Goal: Task Accomplishment & Management: Use online tool/utility

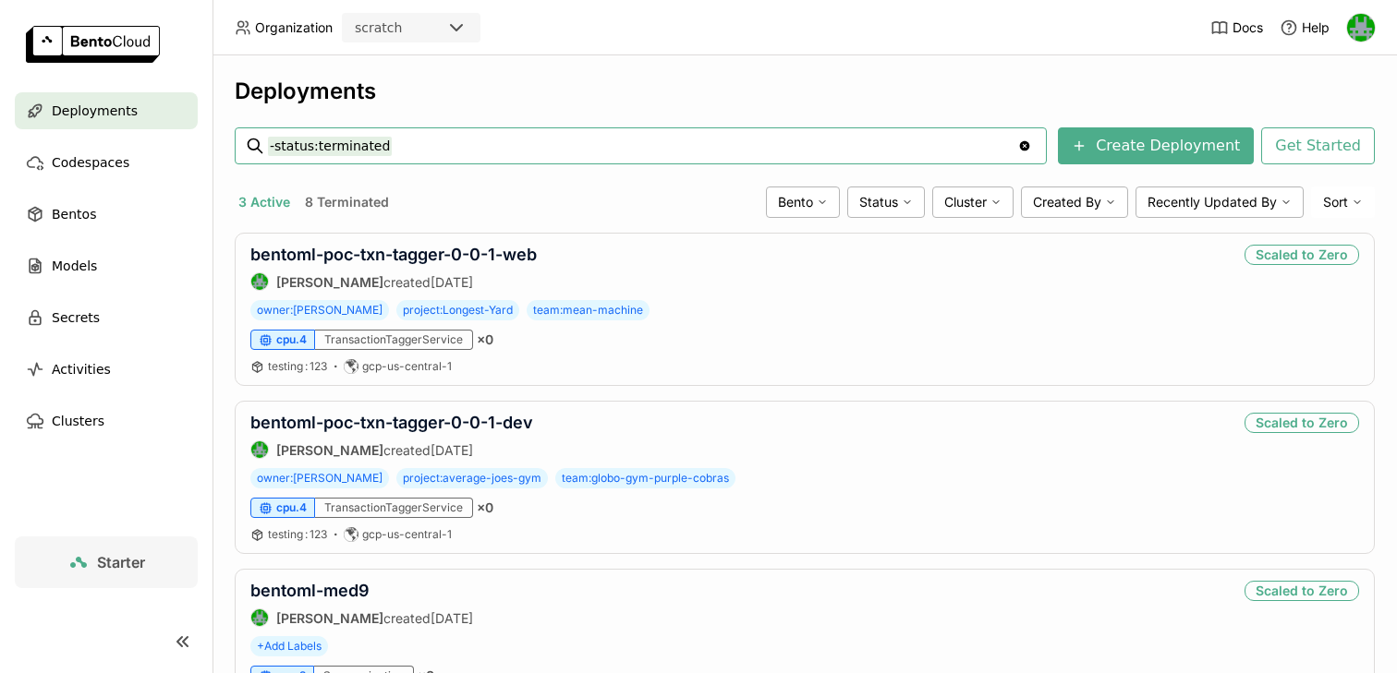
click at [413, 24] on div "scratch" at bounding box center [395, 28] width 102 height 26
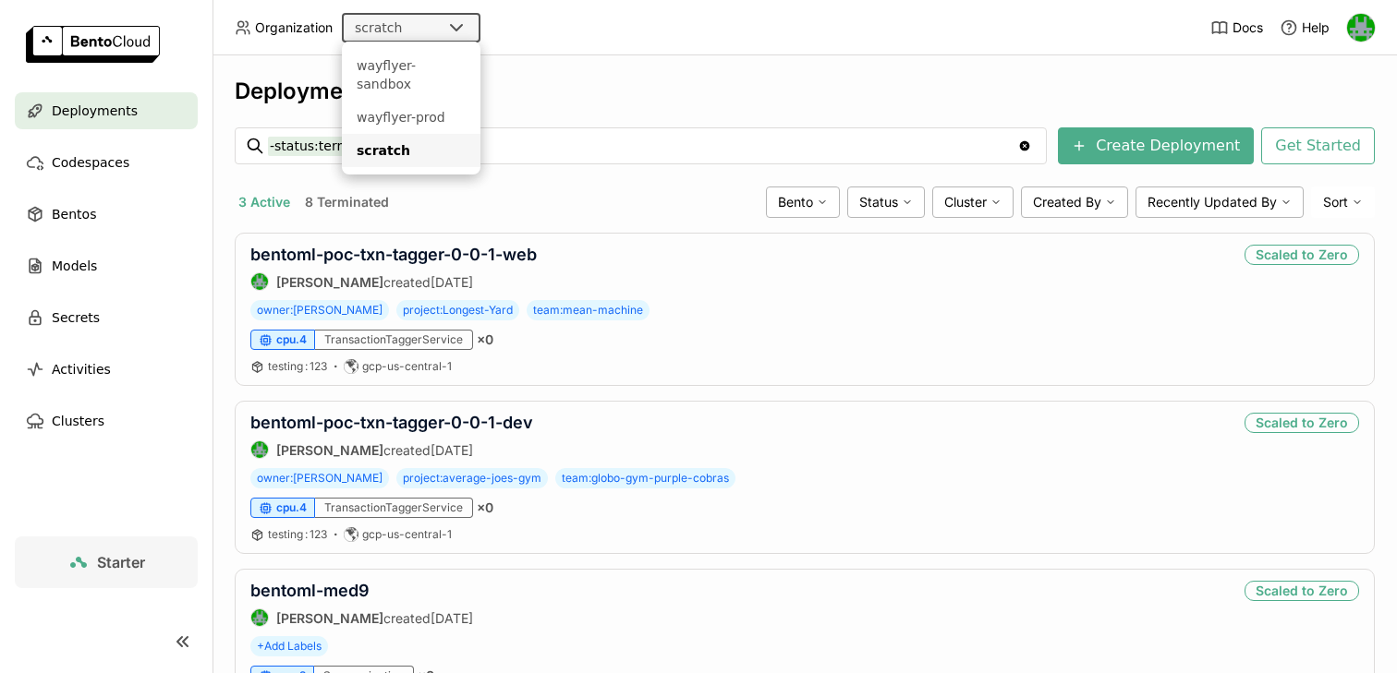
click at [617, 194] on div "3 Active 8 Terminated" at bounding box center [497, 202] width 524 height 24
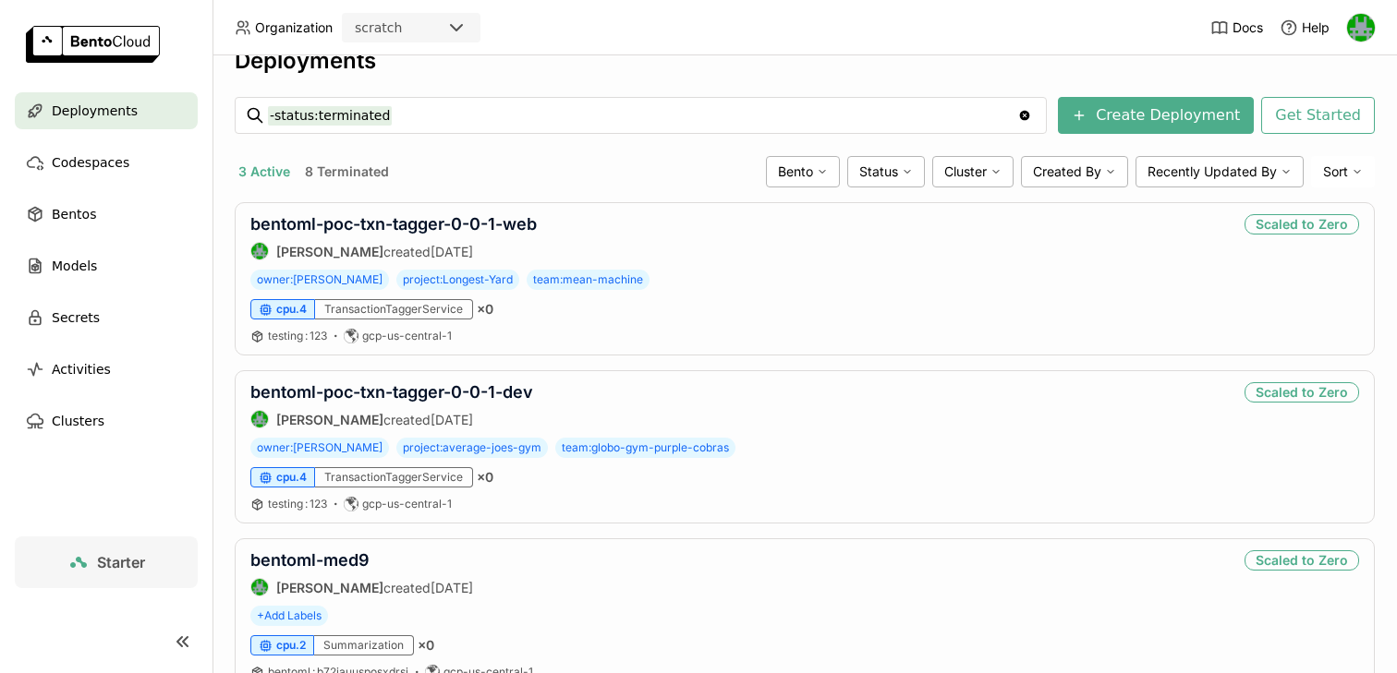
scroll to position [11, 0]
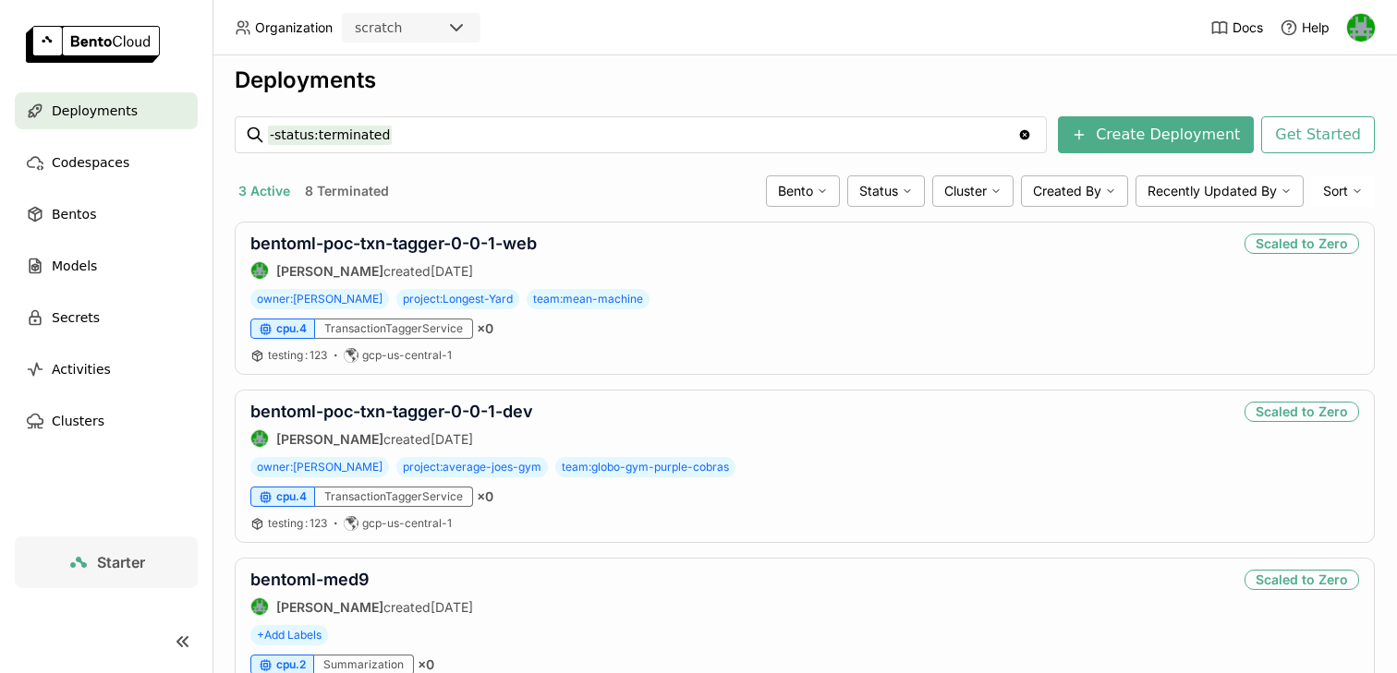
click at [393, 29] on div "scratch" at bounding box center [378, 27] width 47 height 18
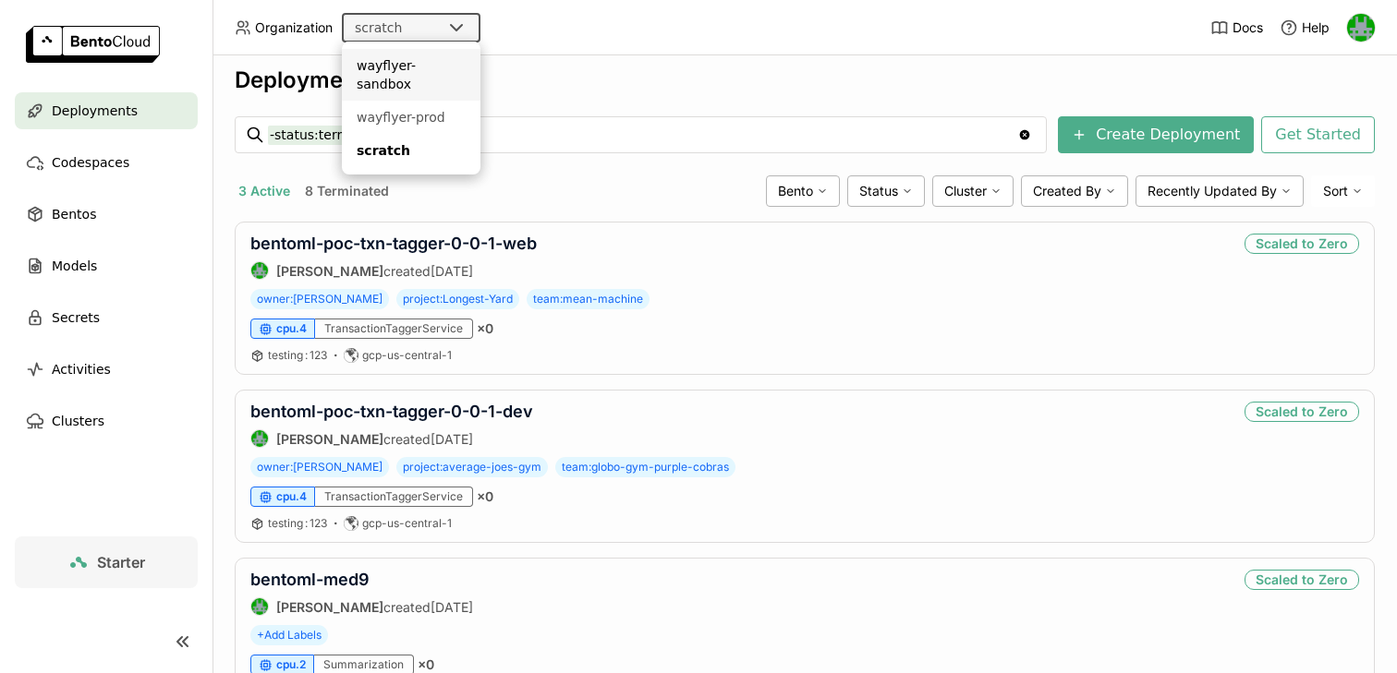
click at [587, 79] on div "Deployments" at bounding box center [805, 81] width 1140 height 28
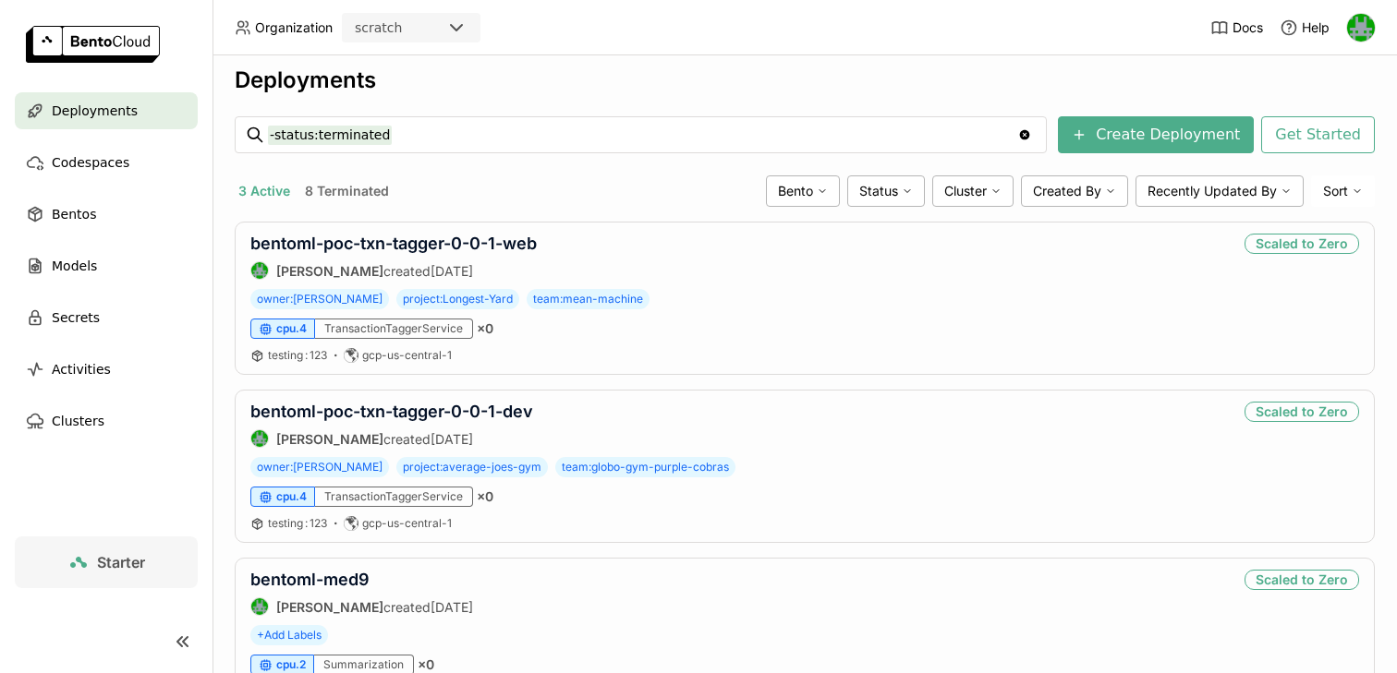
click at [357, 189] on button "8 Terminated" at bounding box center [346, 191] width 91 height 24
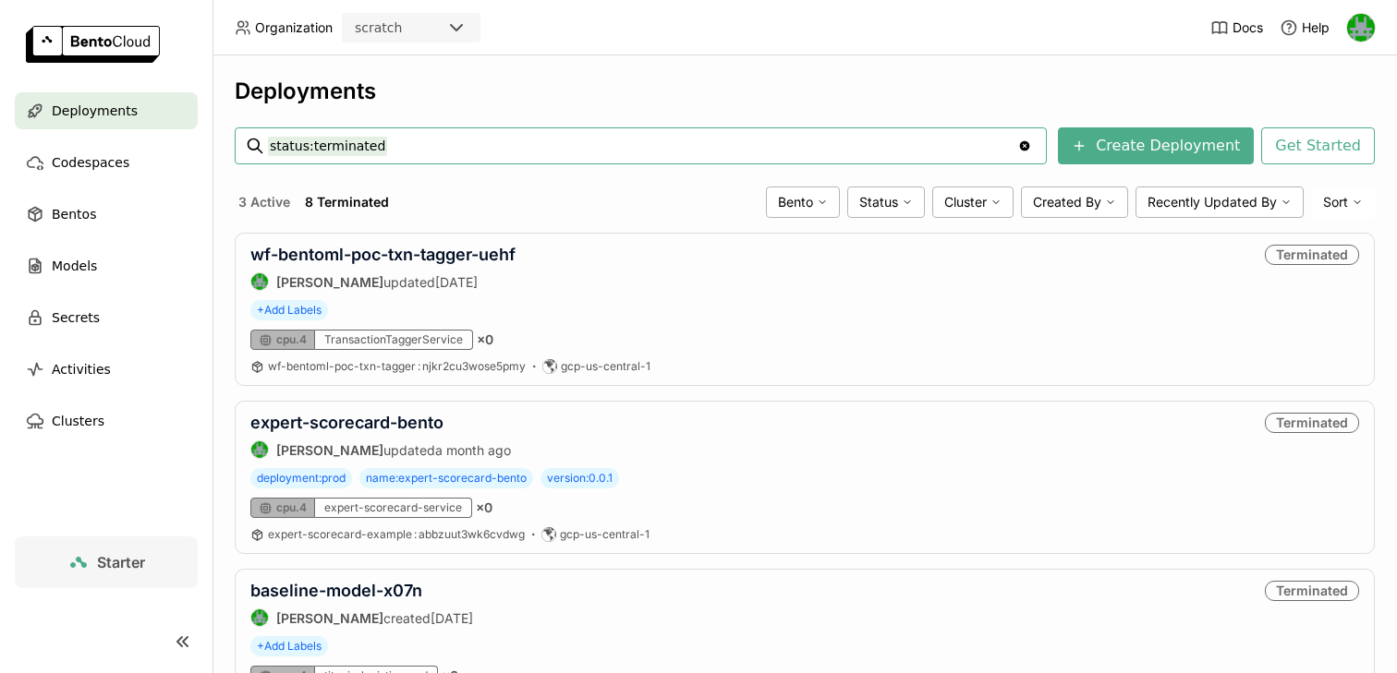
click at [417, 27] on div "scratch" at bounding box center [395, 28] width 102 height 26
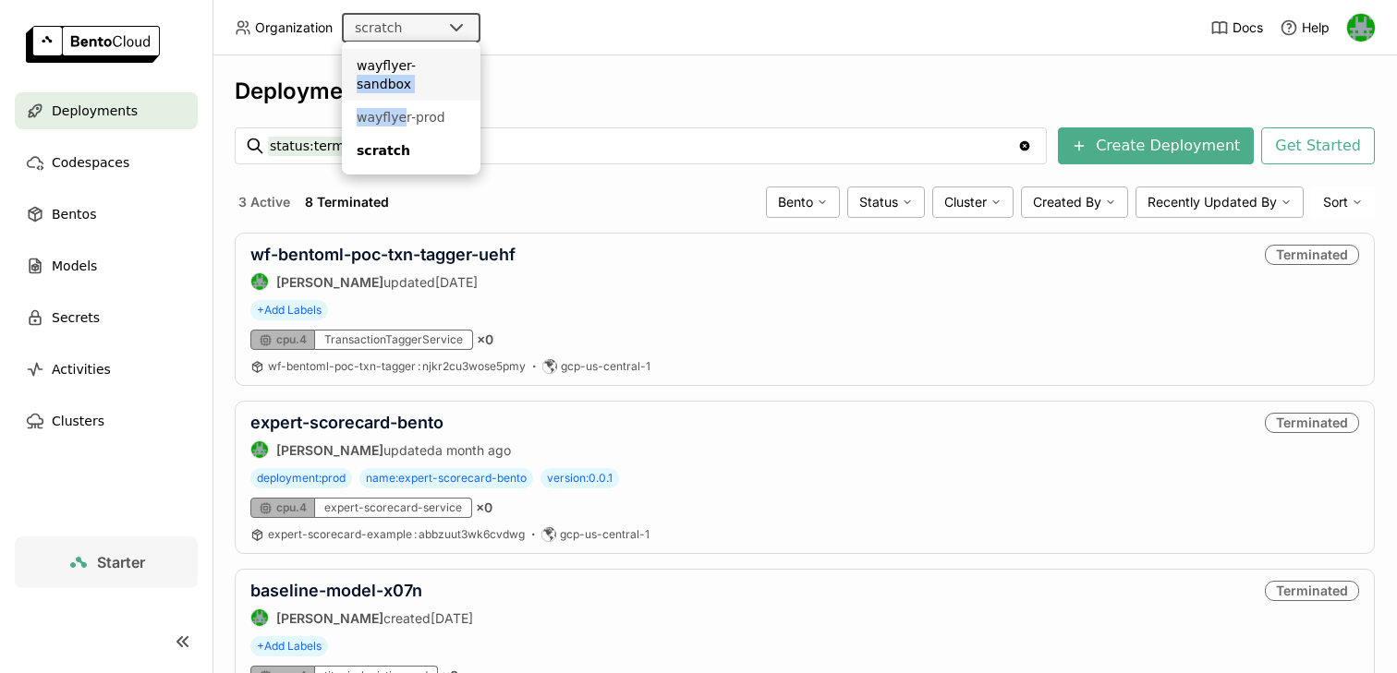
drag, startPoint x: 400, startPoint y: 100, endPoint x: 409, endPoint y: 67, distance: 33.6
click at [409, 67] on ul "wayflyer-sandbox wayflyer-prod scratch" at bounding box center [411, 108] width 139 height 133
click at [409, 67] on div "wayflyer-sandbox" at bounding box center [411, 74] width 109 height 37
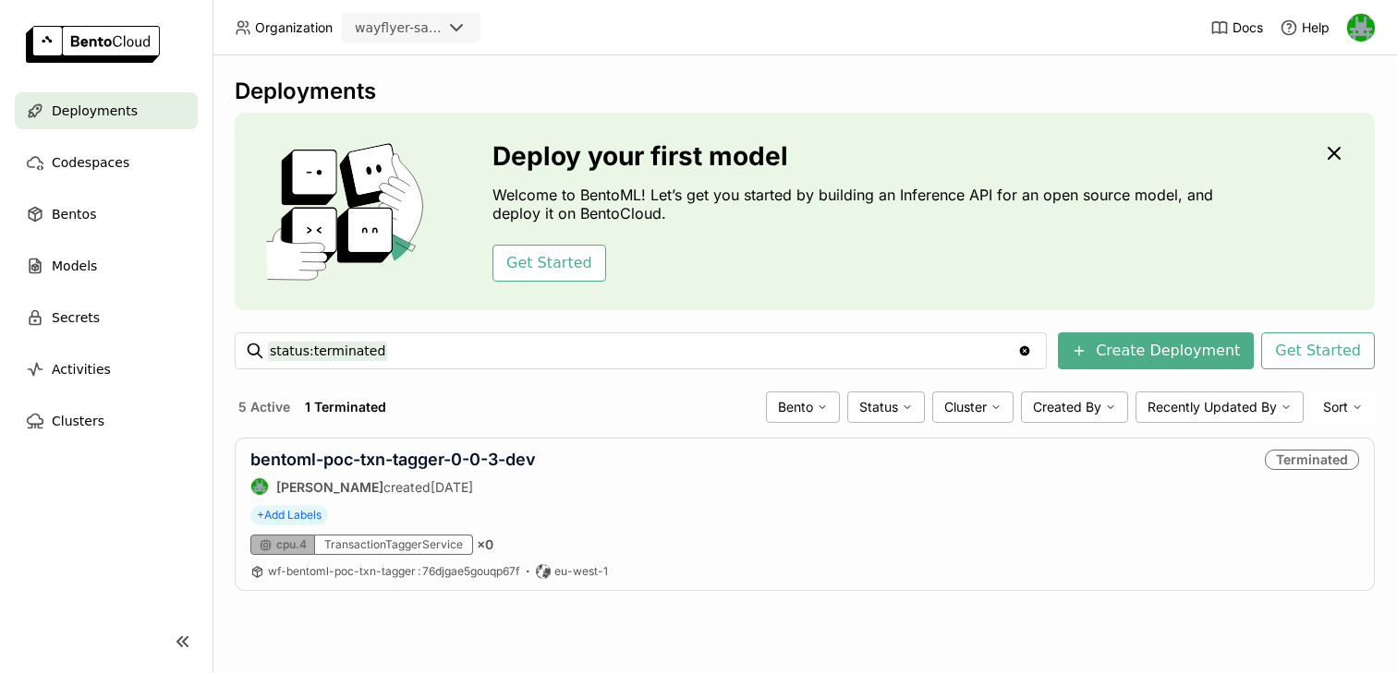
click at [257, 411] on button "5 Active" at bounding box center [264, 407] width 59 height 24
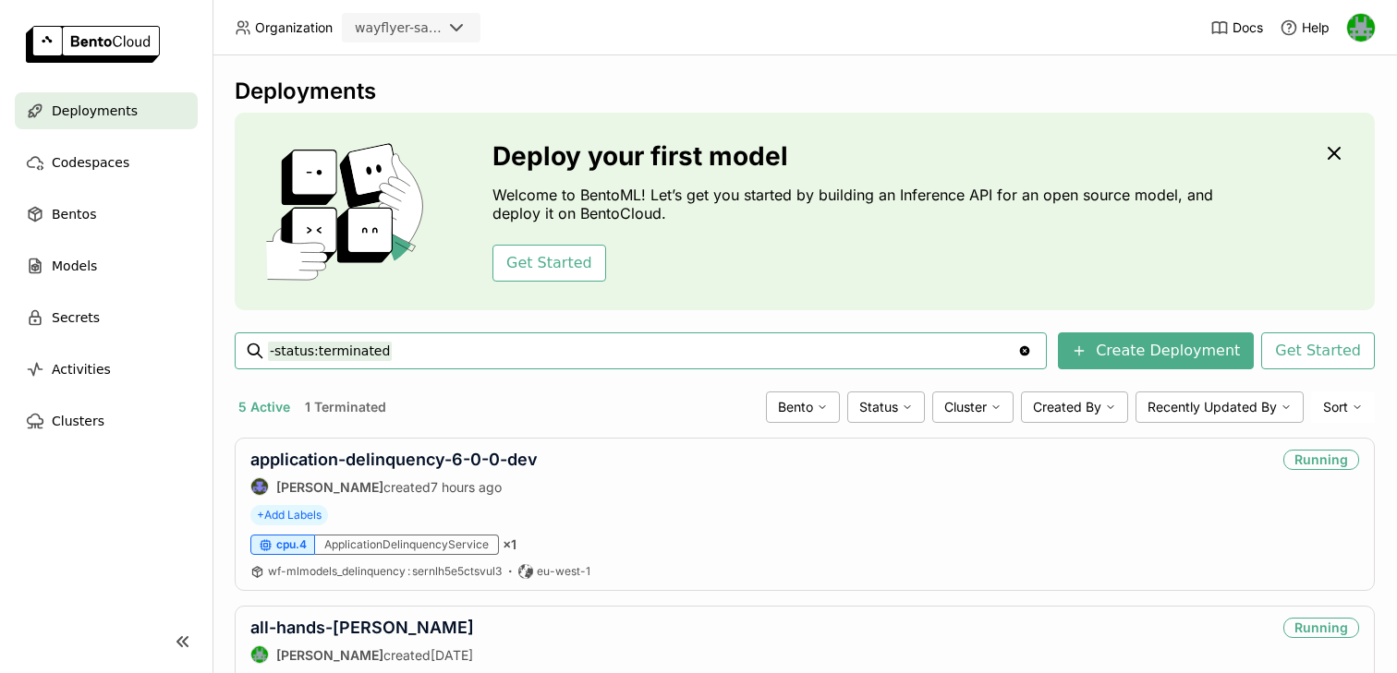
click at [418, 39] on div "wayflyer-sandbox" at bounding box center [395, 28] width 102 height 26
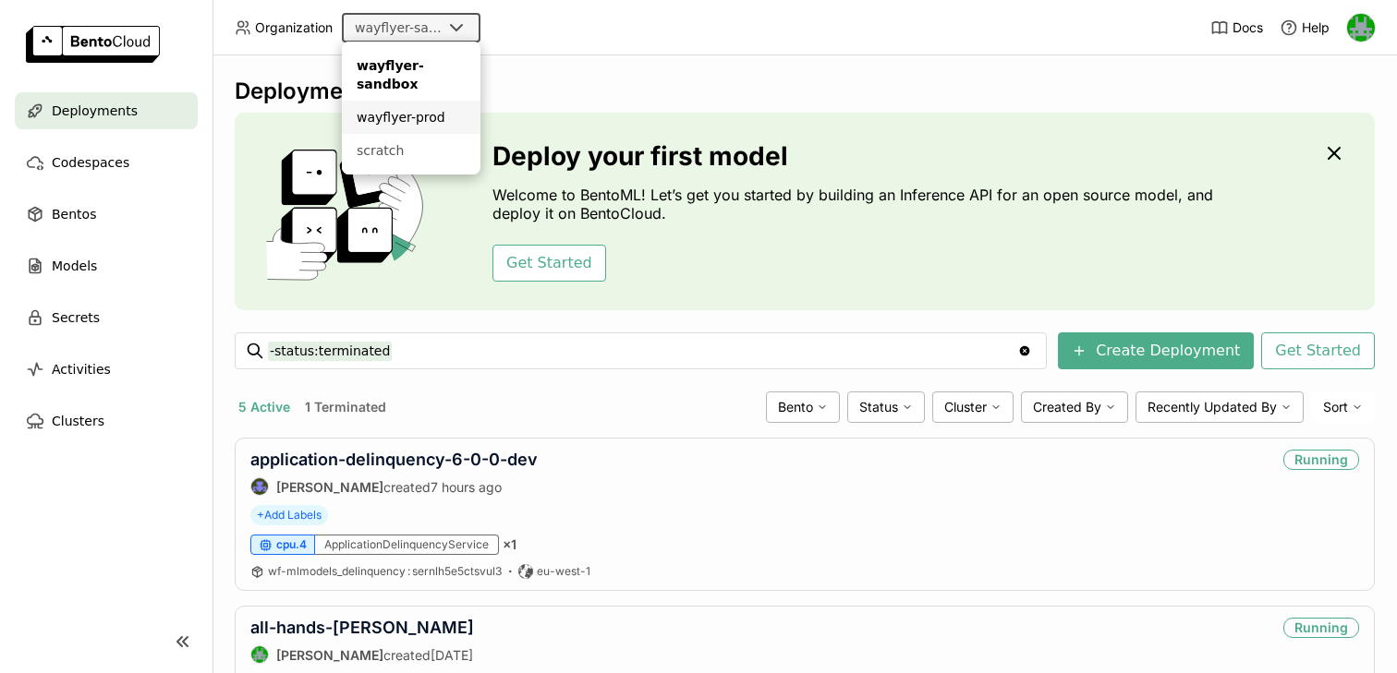
click at [403, 112] on div "wayflyer-prod" at bounding box center [411, 117] width 109 height 18
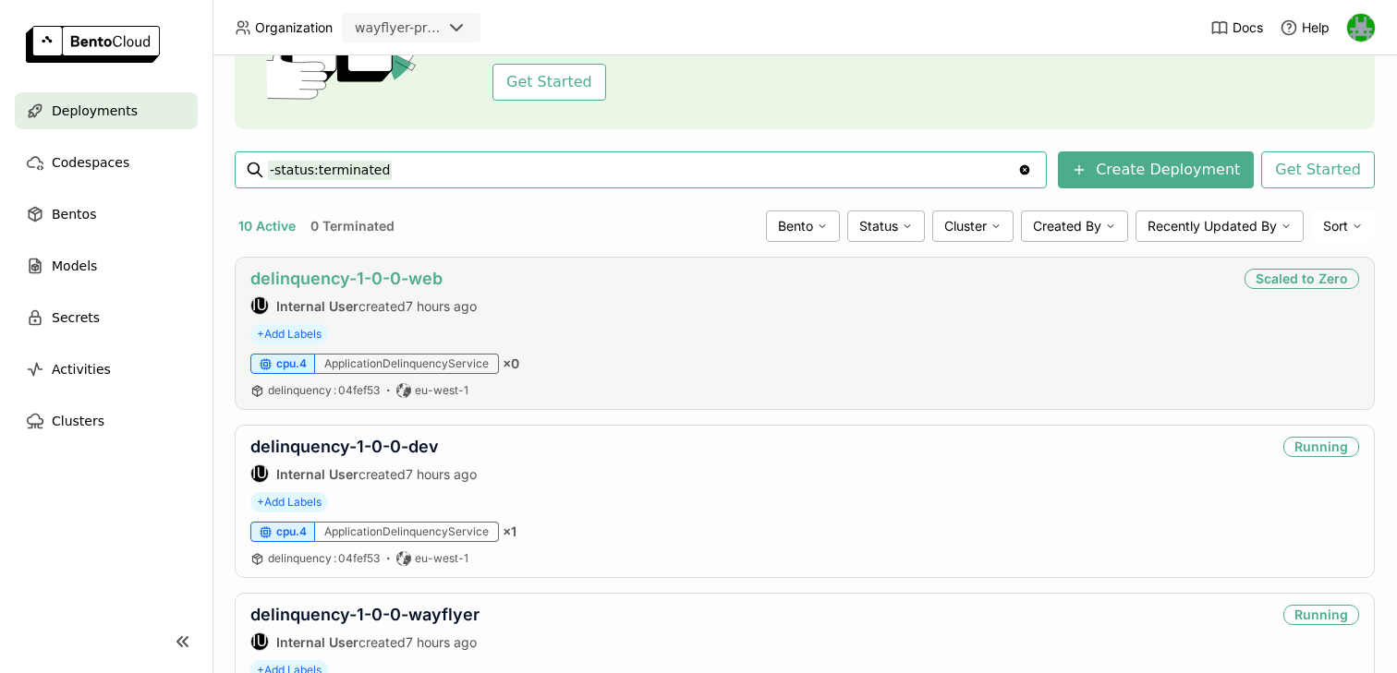
scroll to position [265, 0]
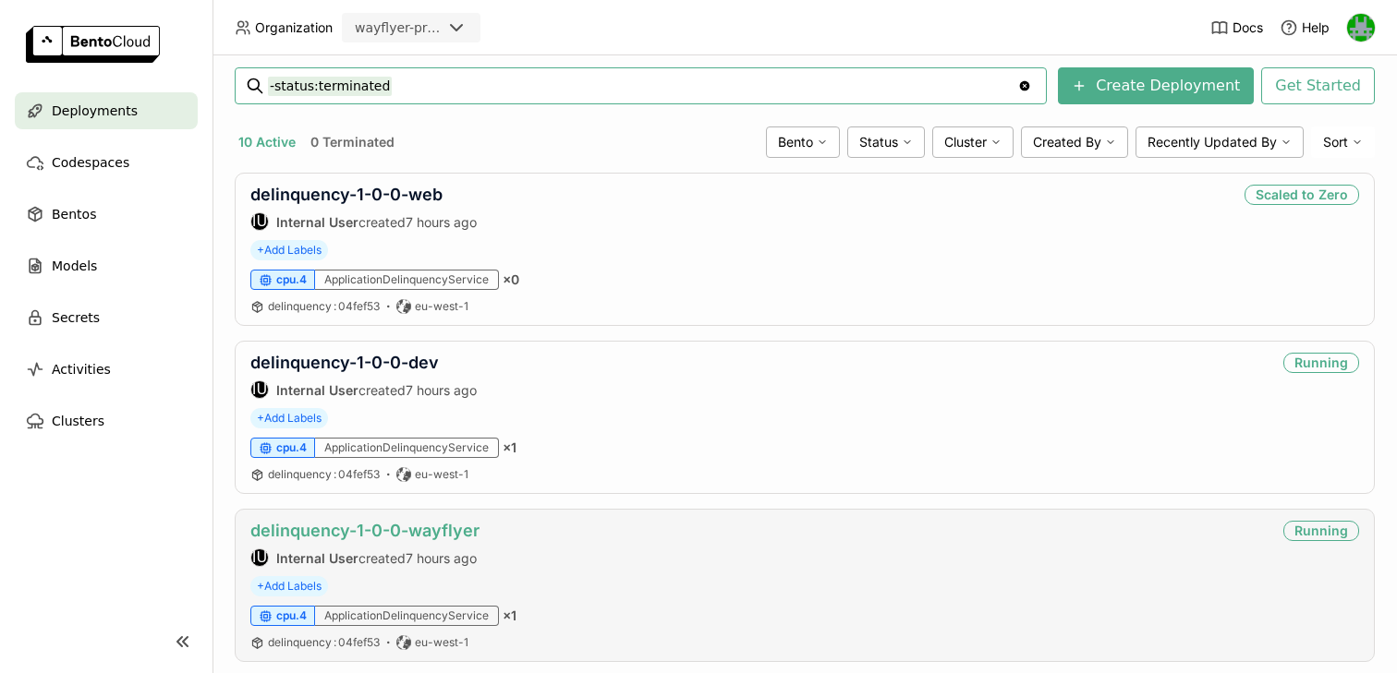
click at [368, 527] on link "delinquency-1-0-0-wayflyer" at bounding box center [364, 530] width 229 height 19
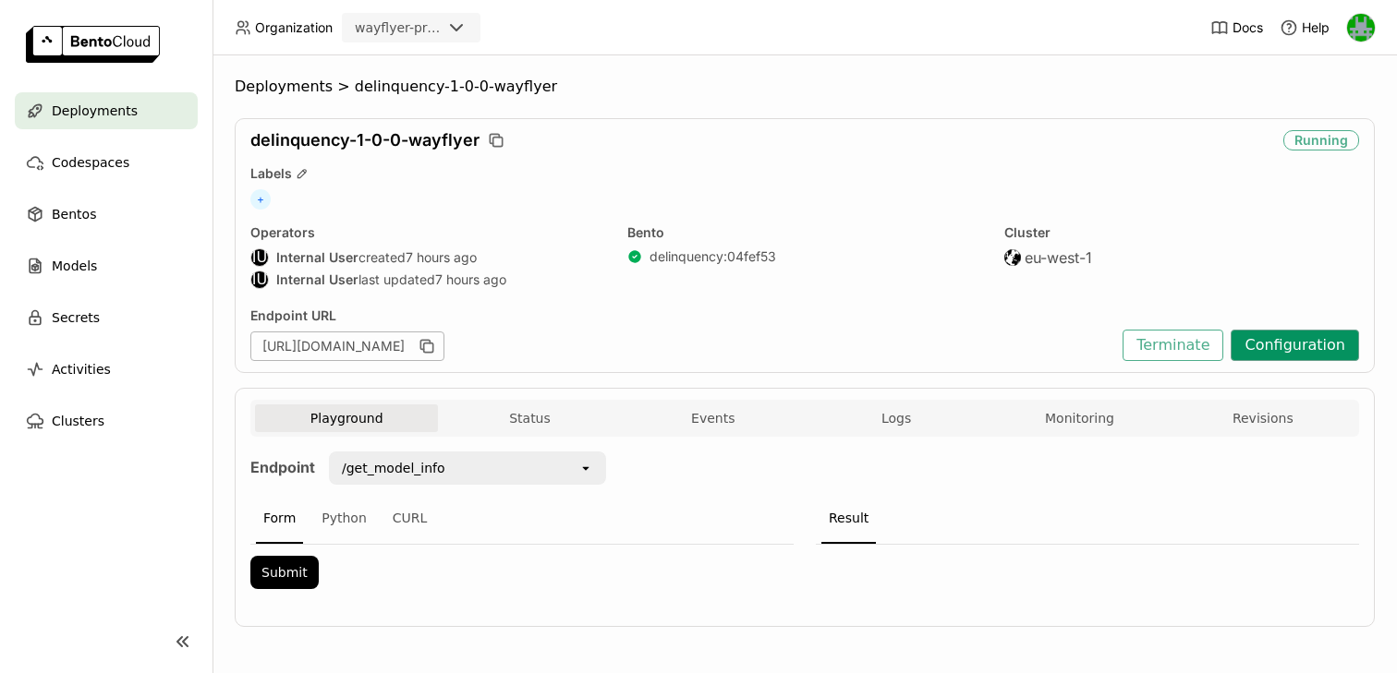
click at [1301, 351] on button "Configuration" at bounding box center [1294, 345] width 128 height 31
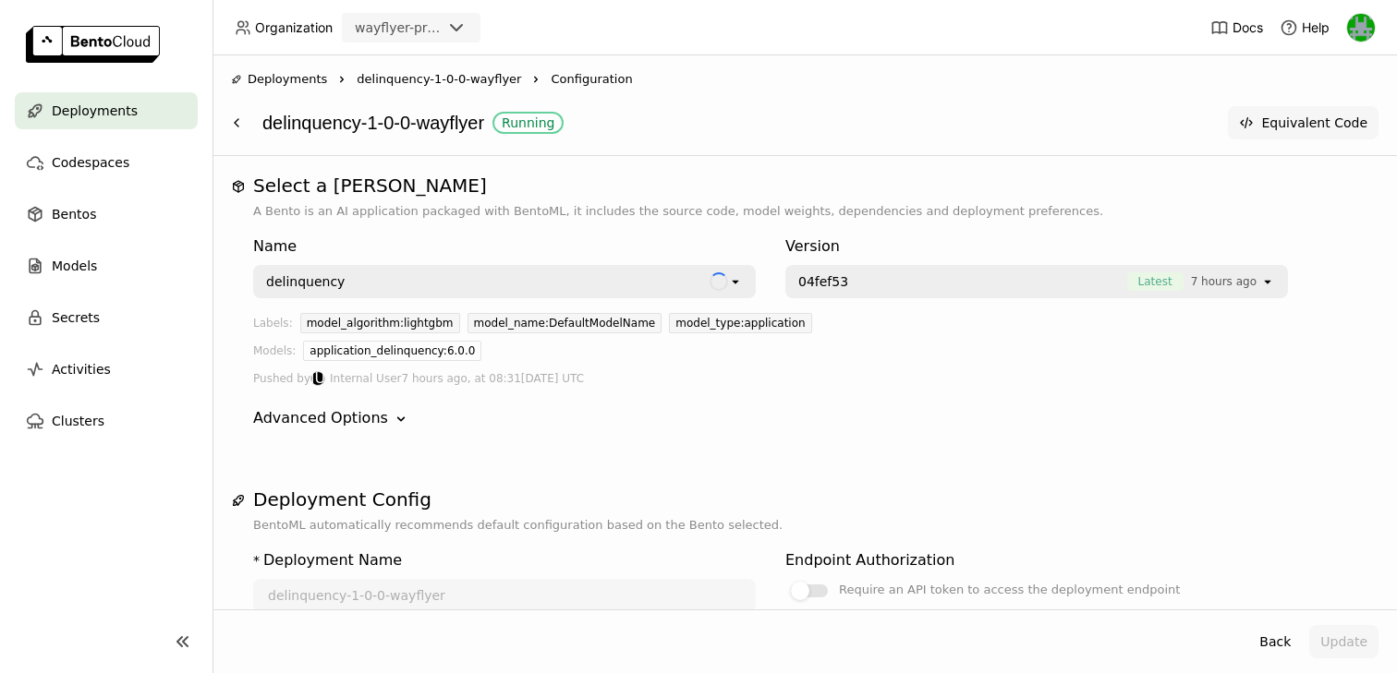
click at [1288, 120] on button "Equivalent Code" at bounding box center [1302, 122] width 151 height 33
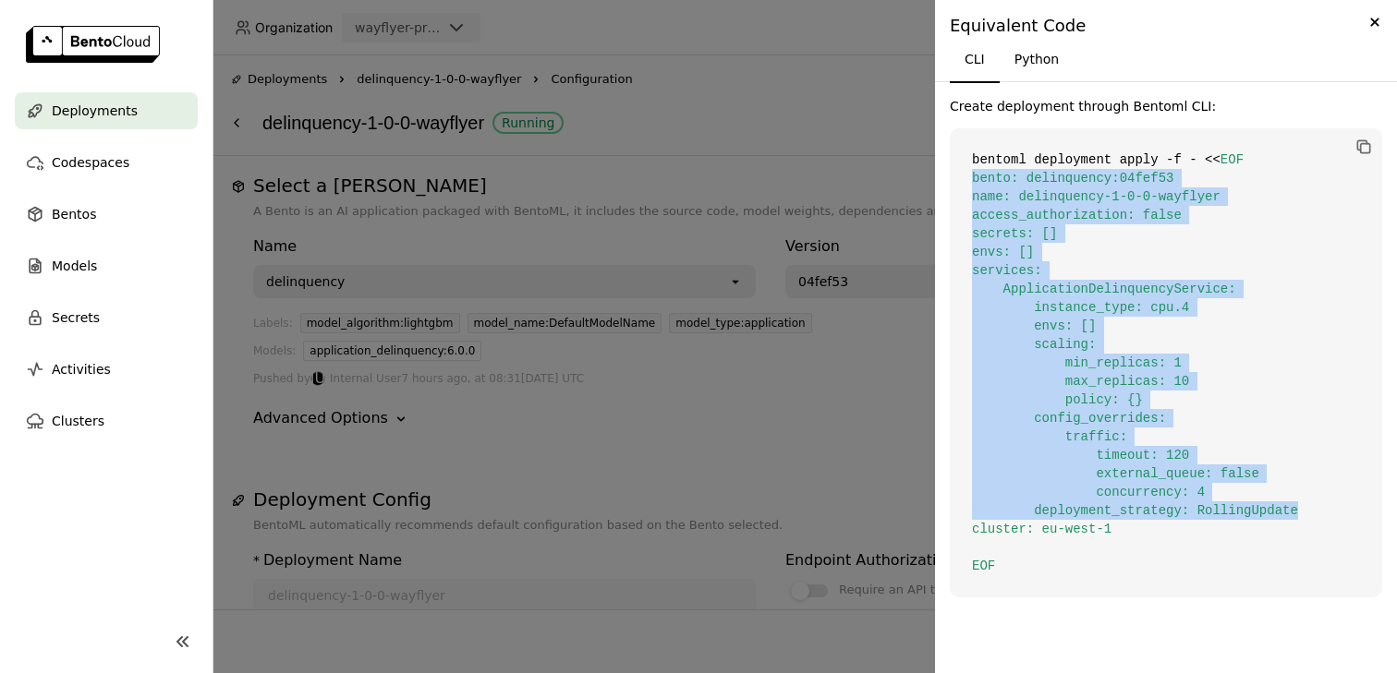
drag, startPoint x: 971, startPoint y: 175, endPoint x: 1295, endPoint y: 507, distance: 463.7
click at [1295, 507] on span "EOF bento: delinquency:04fef53 name: delinquency-1-0-0-wayflyer access_authoriz…" at bounding box center [1135, 362] width 326 height 421
copy span "bento: delinquency:04fef53 name: delinquency-1-0-0-wayflyer access_authorizatio…"
click at [1312, 505] on code "bentoml deployment apply -f - << EOF bento: delinquency:04fef53 name: delinquen…" at bounding box center [1165, 362] width 432 height 469
drag, startPoint x: 1307, startPoint y: 510, endPoint x: 957, endPoint y: 187, distance: 475.9
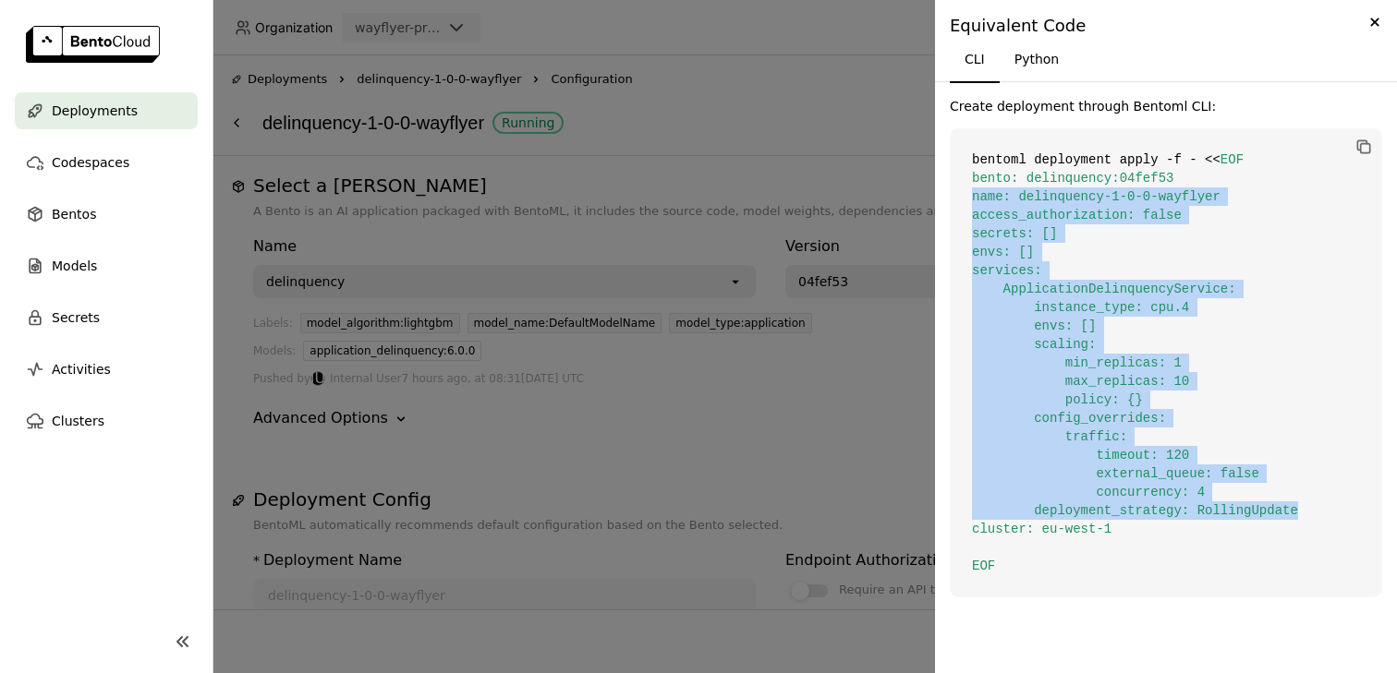
click at [957, 187] on code "bentoml deployment apply -f - << EOF bento: delinquency:04fef53 name: delinquen…" at bounding box center [1165, 362] width 432 height 469
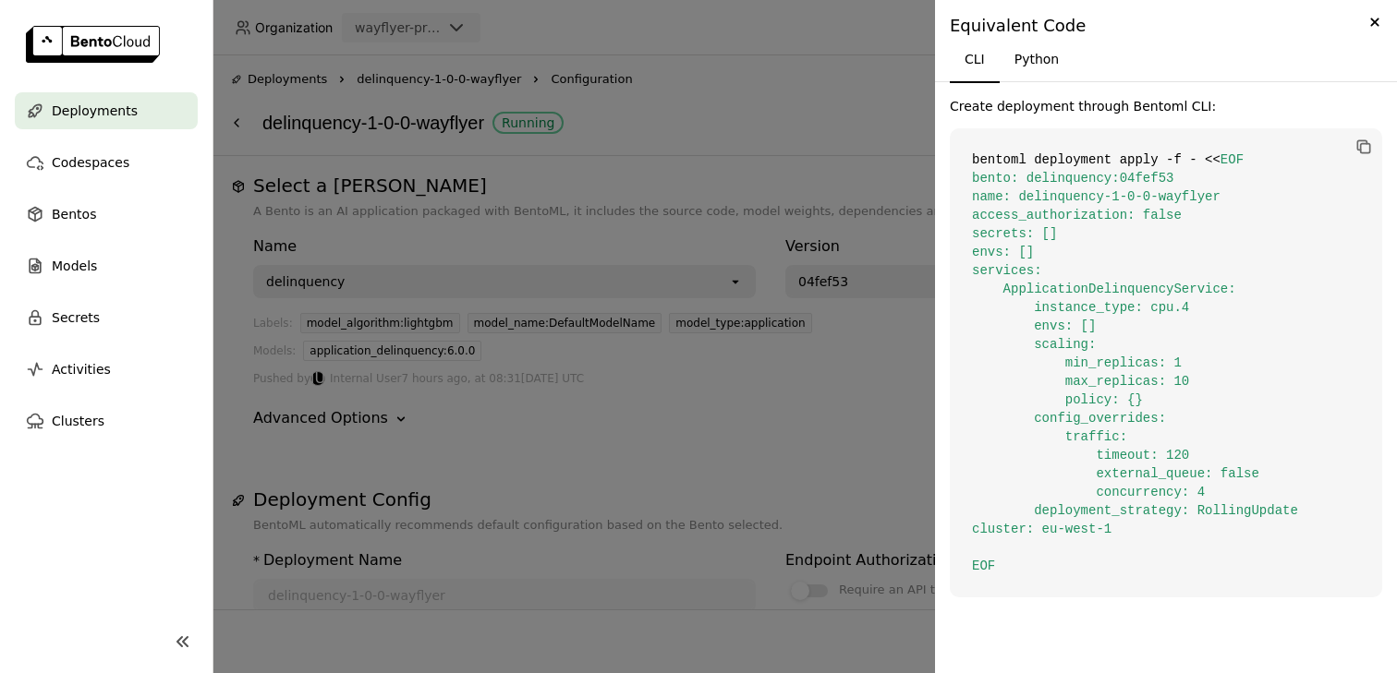
click at [965, 177] on code "bentoml deployment apply -f - << EOF bento: delinquency:04fef53 name: delinquen…" at bounding box center [1165, 362] width 432 height 469
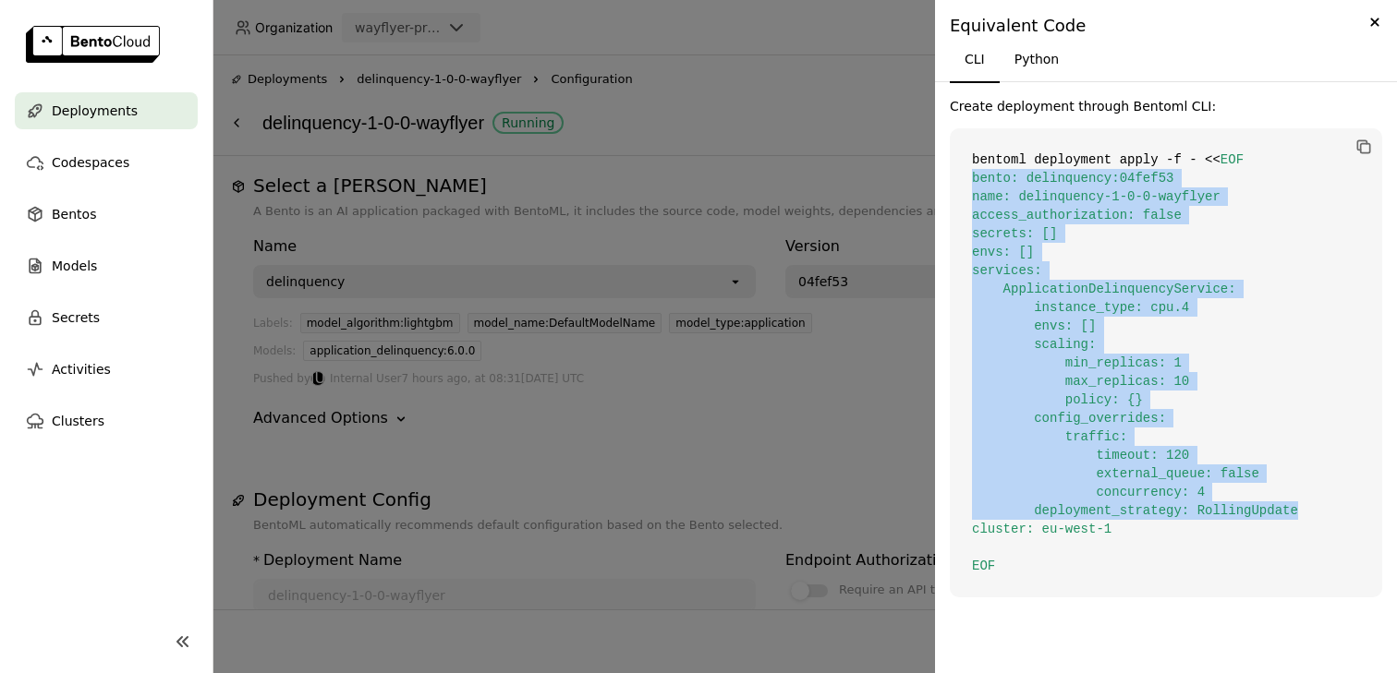
drag, startPoint x: 971, startPoint y: 173, endPoint x: 1323, endPoint y: 513, distance: 489.2
click at [1323, 514] on code "bentoml deployment apply -f - << EOF bento: delinquency:04fef53 name: delinquen…" at bounding box center [1165, 362] width 432 height 469
copy span "bento: delinquency:04fef53 name: delinquency-1-0-0-wayflyer access_authorizatio…"
click at [1052, 67] on button "Python" at bounding box center [1036, 59] width 75 height 44
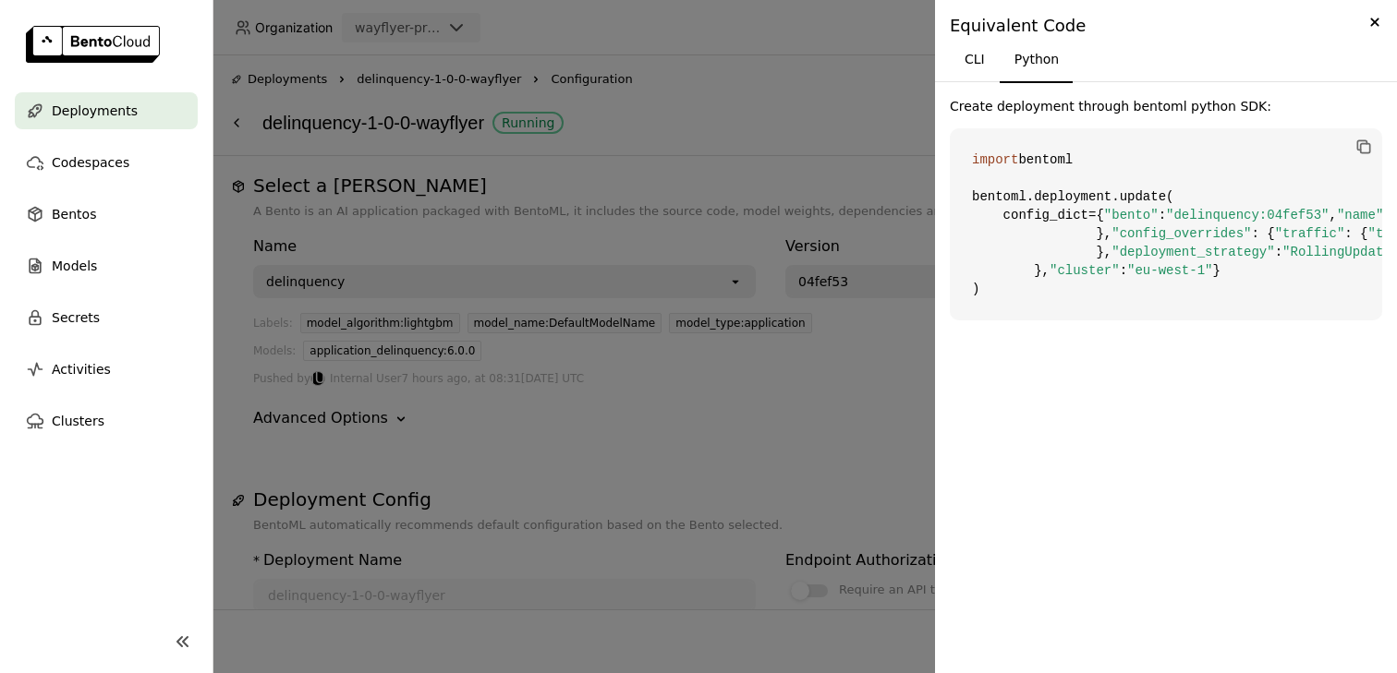
click at [1051, 203] on code "import bentoml bentoml.deployment.update( config_dict={ "bento" : "delinquency:…" at bounding box center [1165, 224] width 432 height 192
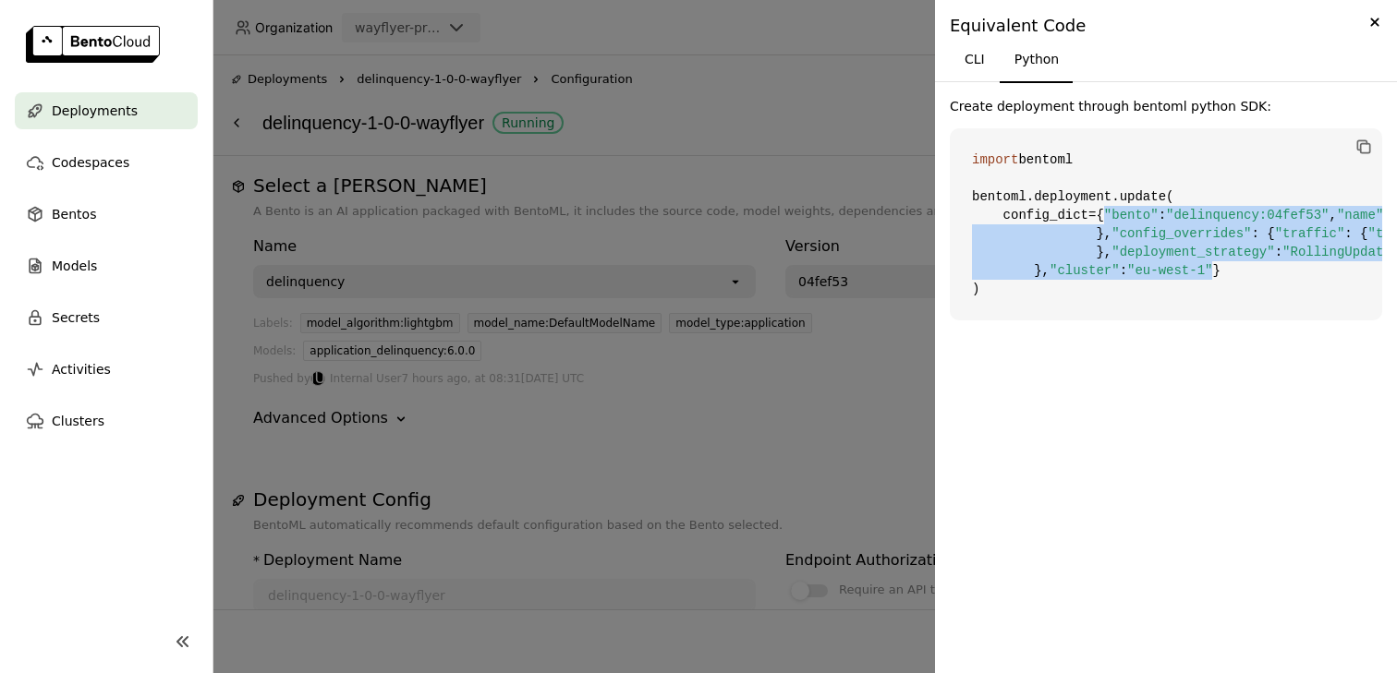
drag, startPoint x: 1035, startPoint y: 151, endPoint x: 1227, endPoint y: 599, distance: 487.4
click at [1227, 320] on code "import bentoml bentoml.deployment.update( config_dict={ "bento" : "delinquency:…" at bounding box center [1165, 224] width 432 height 192
click at [1164, 320] on code "import bentoml bentoml.deployment.update( config_dict={ "bento" : "delinquency:…" at bounding box center [1165, 224] width 432 height 192
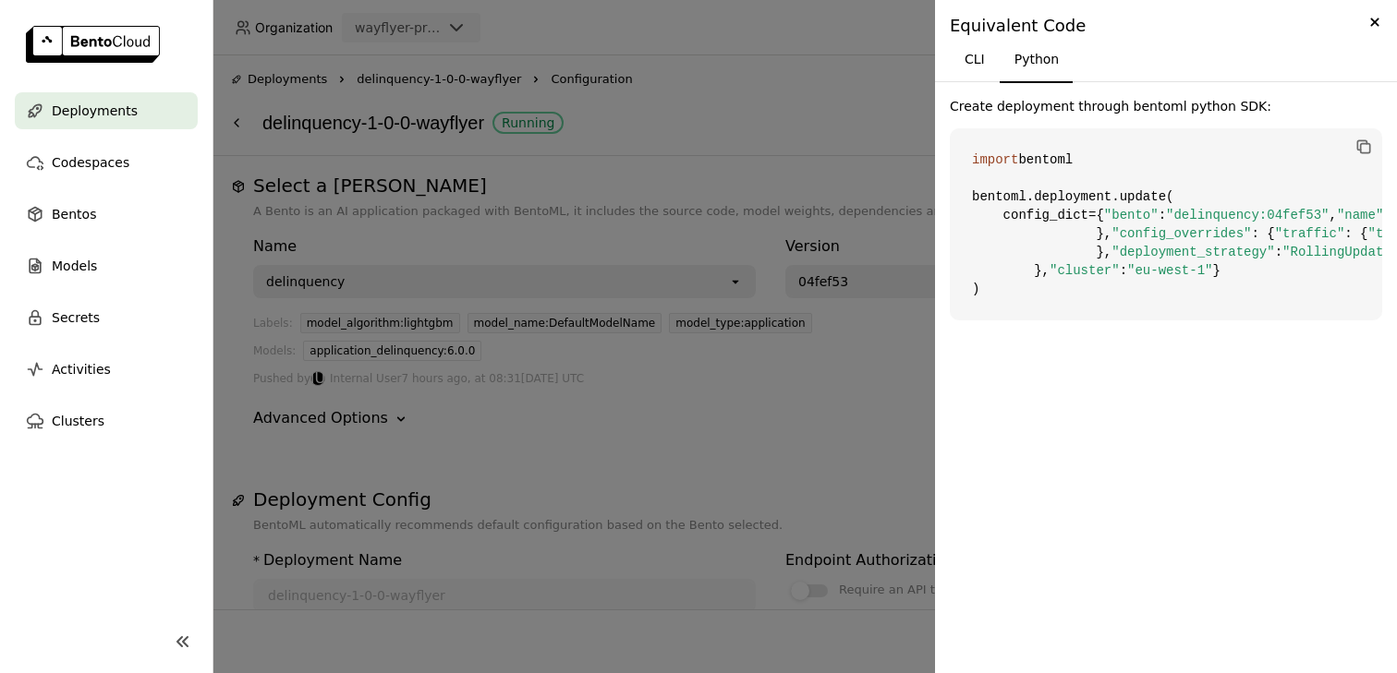
drag, startPoint x: 1097, startPoint y: 131, endPoint x: 1119, endPoint y: 568, distance: 437.4
click at [1119, 320] on code "import bentoml bentoml.deployment.update( config_dict={ "bento" : "delinquency:…" at bounding box center [1165, 224] width 432 height 192
copy code "{ "bento" : "delinquency:04fef53" , "name" : "delinquency-1-0-0-wayflyer" , "ac…"
click at [743, 248] on div at bounding box center [698, 336] width 1397 height 673
